Goal: Information Seeking & Learning: Learn about a topic

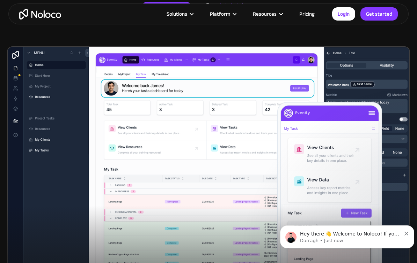
click at [406, 234] on icon "Dismiss notification" at bounding box center [406, 234] width 4 height 4
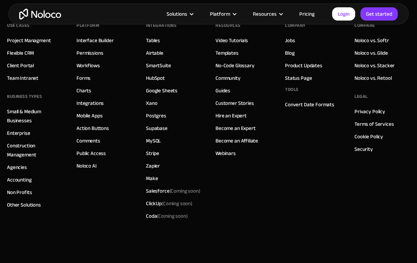
scroll to position [3926, 0]
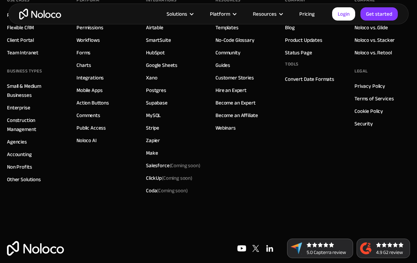
click at [306, 13] on link "Pricing" at bounding box center [306, 13] width 33 height 9
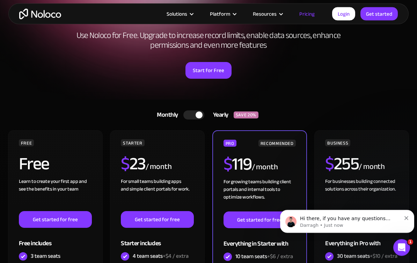
scroll to position [57, 0]
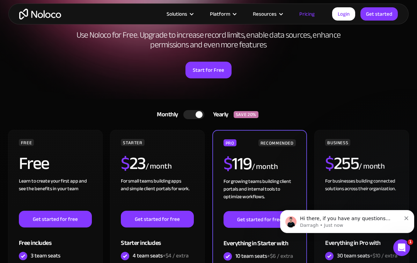
click at [407, 216] on button "Dismiss notification" at bounding box center [406, 218] width 5 height 6
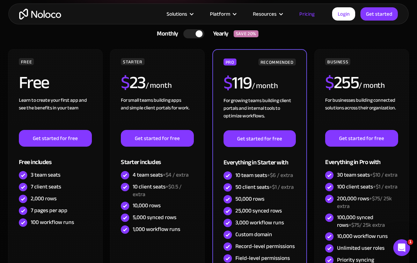
scroll to position [137, 0]
click at [201, 25] on div "Solutions Use Cases Business Types Project Management Keep track of customers, …" at bounding box center [208, 14] width 417 height 28
click at [200, 39] on link "Monthly Yearly SAVE 20%" at bounding box center [208, 34] width 121 height 17
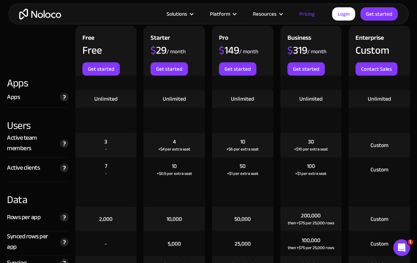
scroll to position [723, 0]
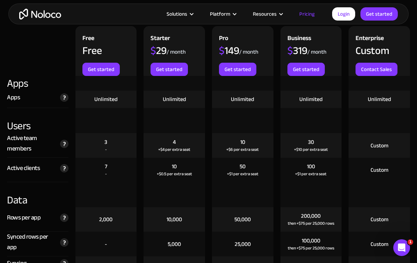
click at [58, 98] on div "A live app is one where your app users can log in. Only Builders can log into a…" at bounding box center [63, 97] width 12 height 9
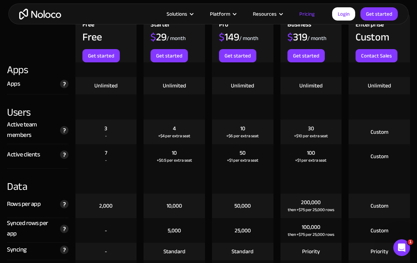
scroll to position [736, 0]
click at [36, 132] on div "Active team members" at bounding box center [32, 130] width 50 height 21
click at [65, 131] on img at bounding box center [64, 130] width 8 height 8
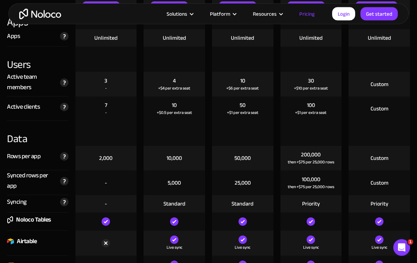
scroll to position [784, 0]
